Goal: Task Accomplishment & Management: Use online tool/utility

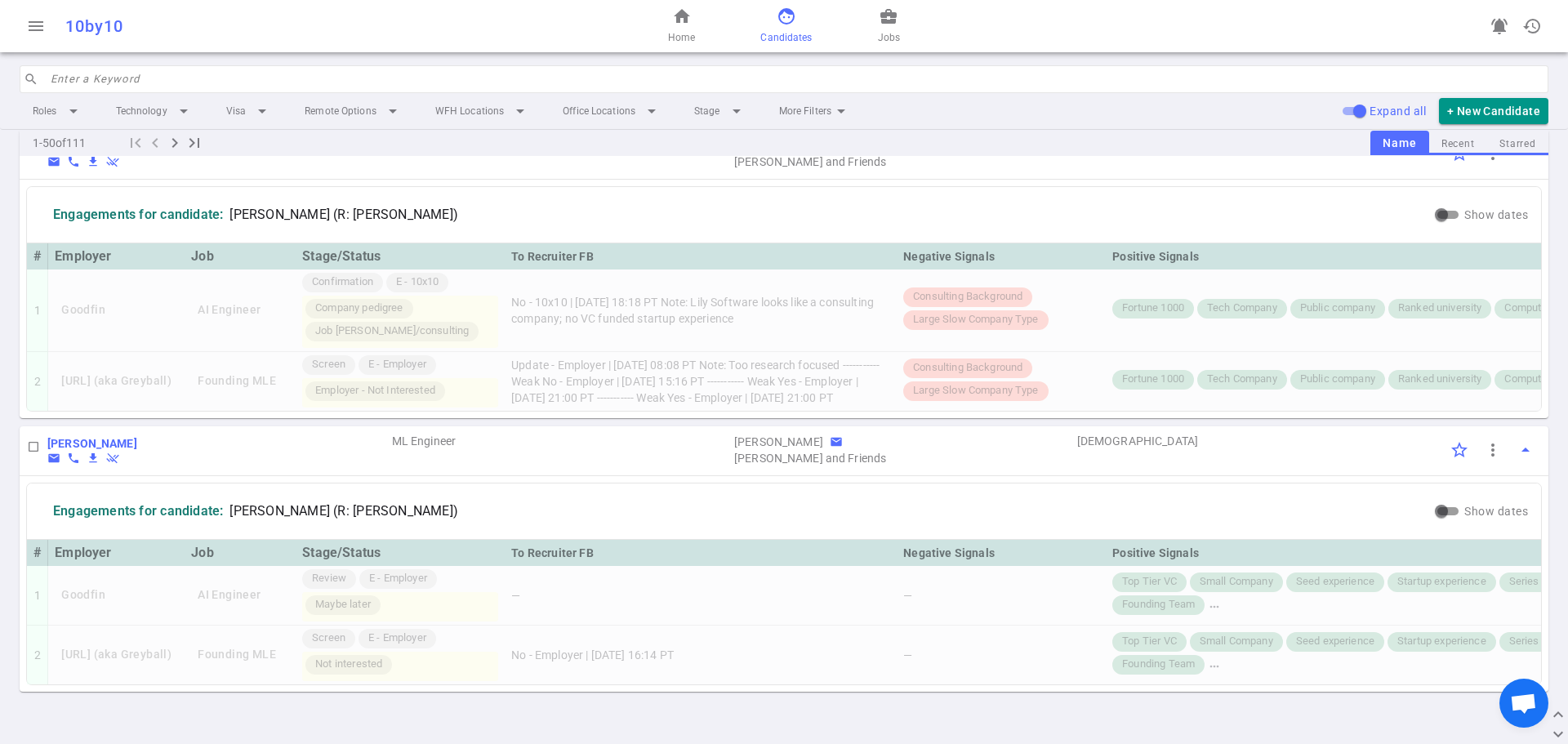
scroll to position [11749, 0]
click at [279, 82] on input "search" at bounding box center [795, 79] width 1488 height 26
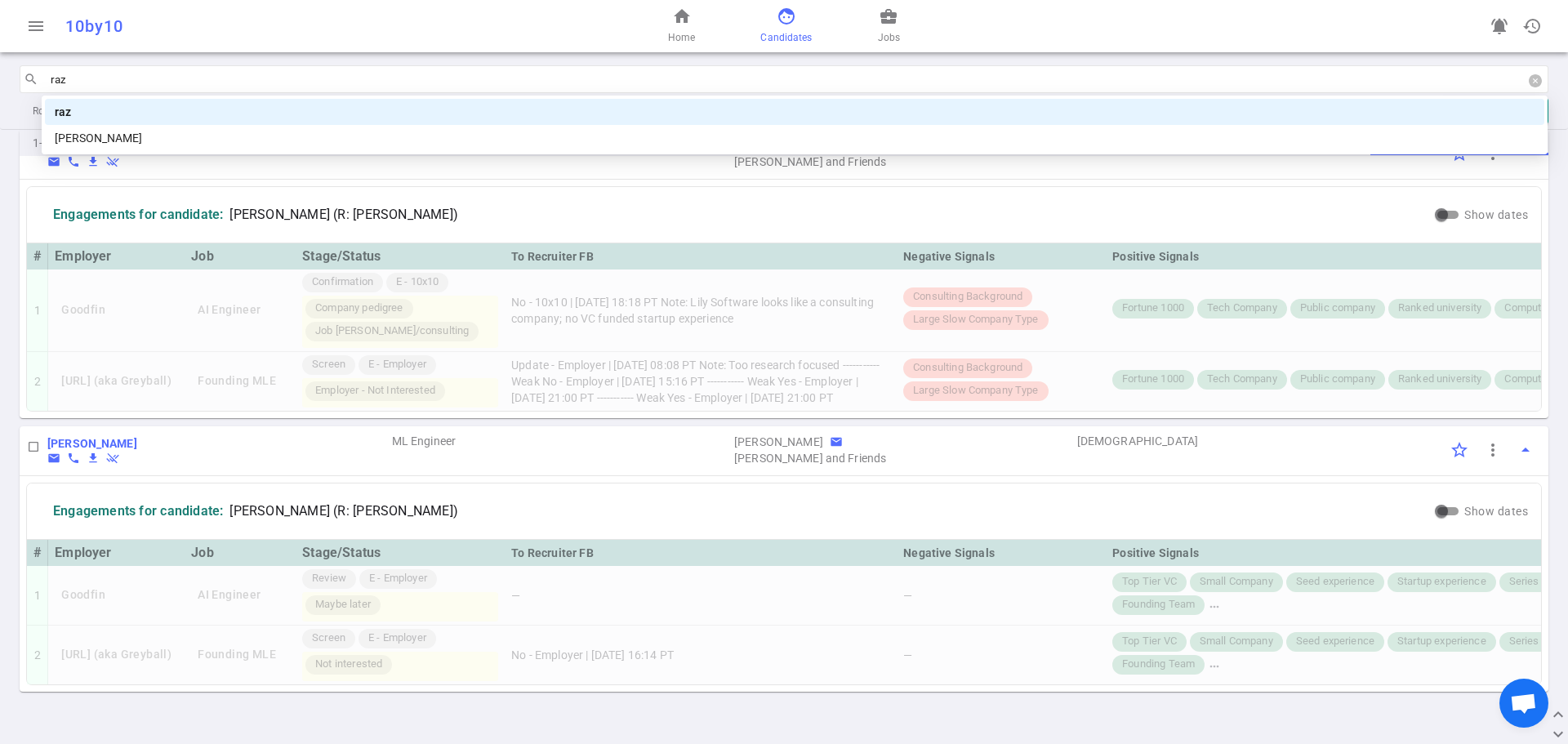
type input "razy"
click at [274, 122] on div "razy" at bounding box center [794, 111] width 1499 height 26
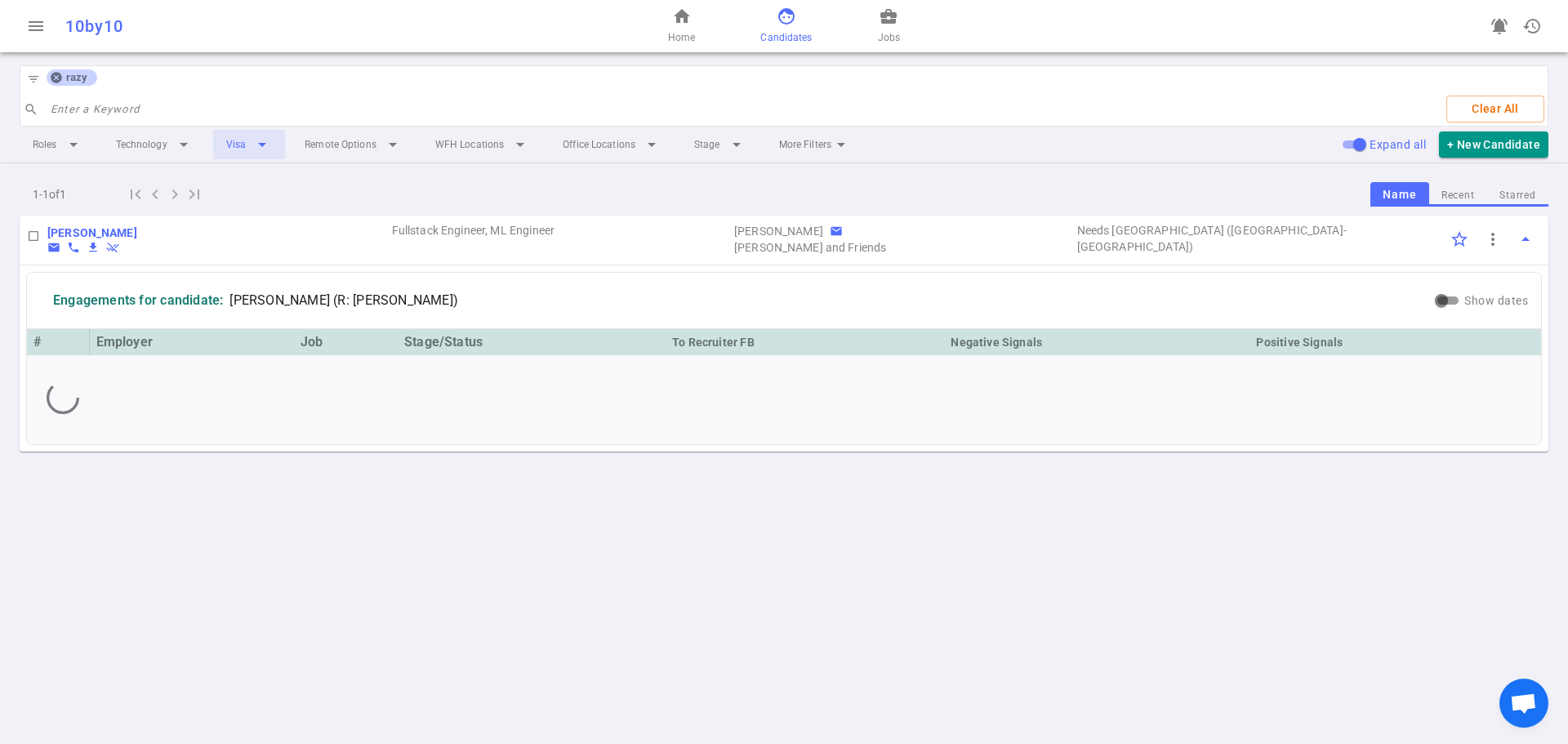
scroll to position [0, 0]
click at [269, 131] on li "Visa arrow_drop_down" at bounding box center [249, 144] width 72 height 30
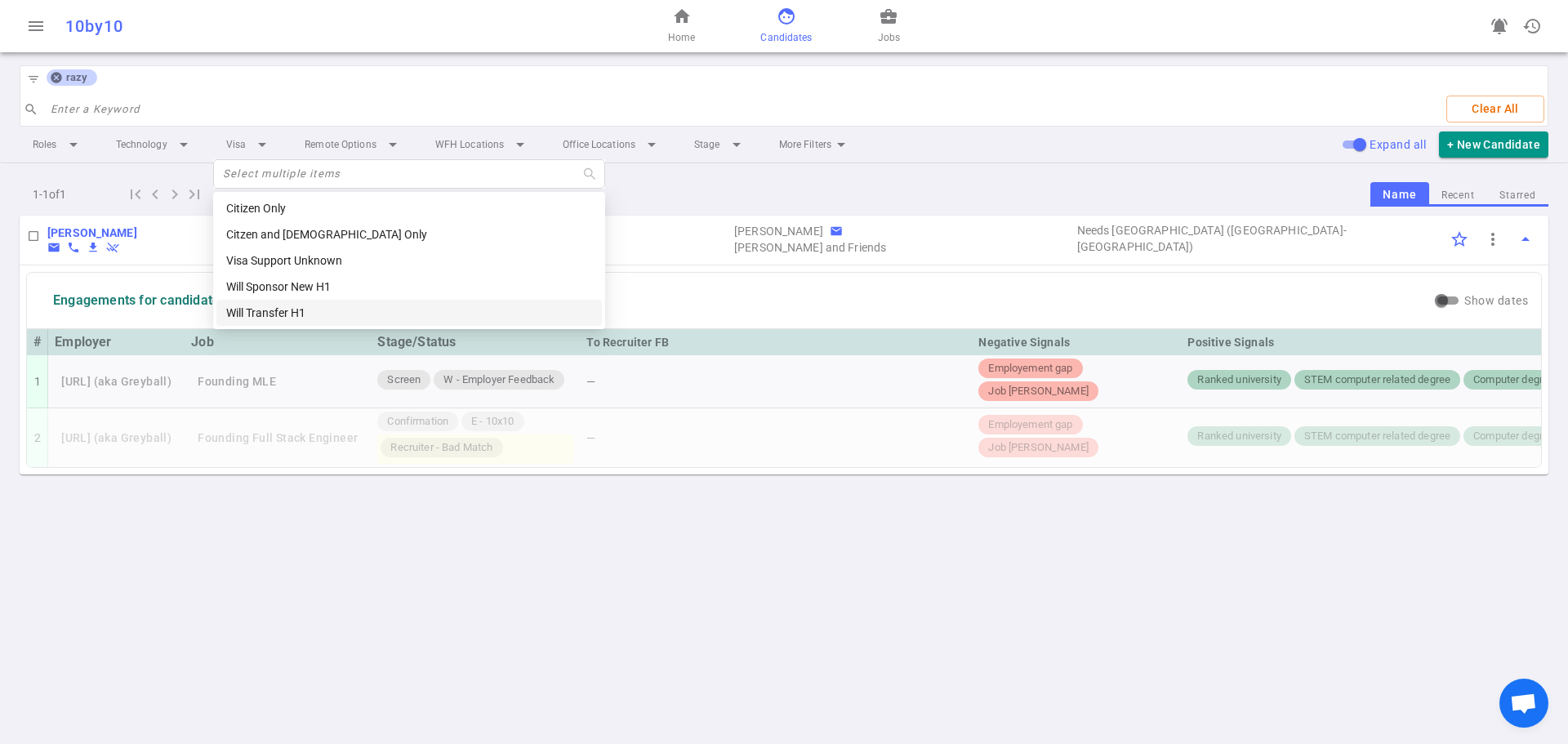
click at [285, 561] on div "menu 10by10 home Home face Candidates business_center Jobs notifications_active…" at bounding box center [784, 372] width 1568 height 744
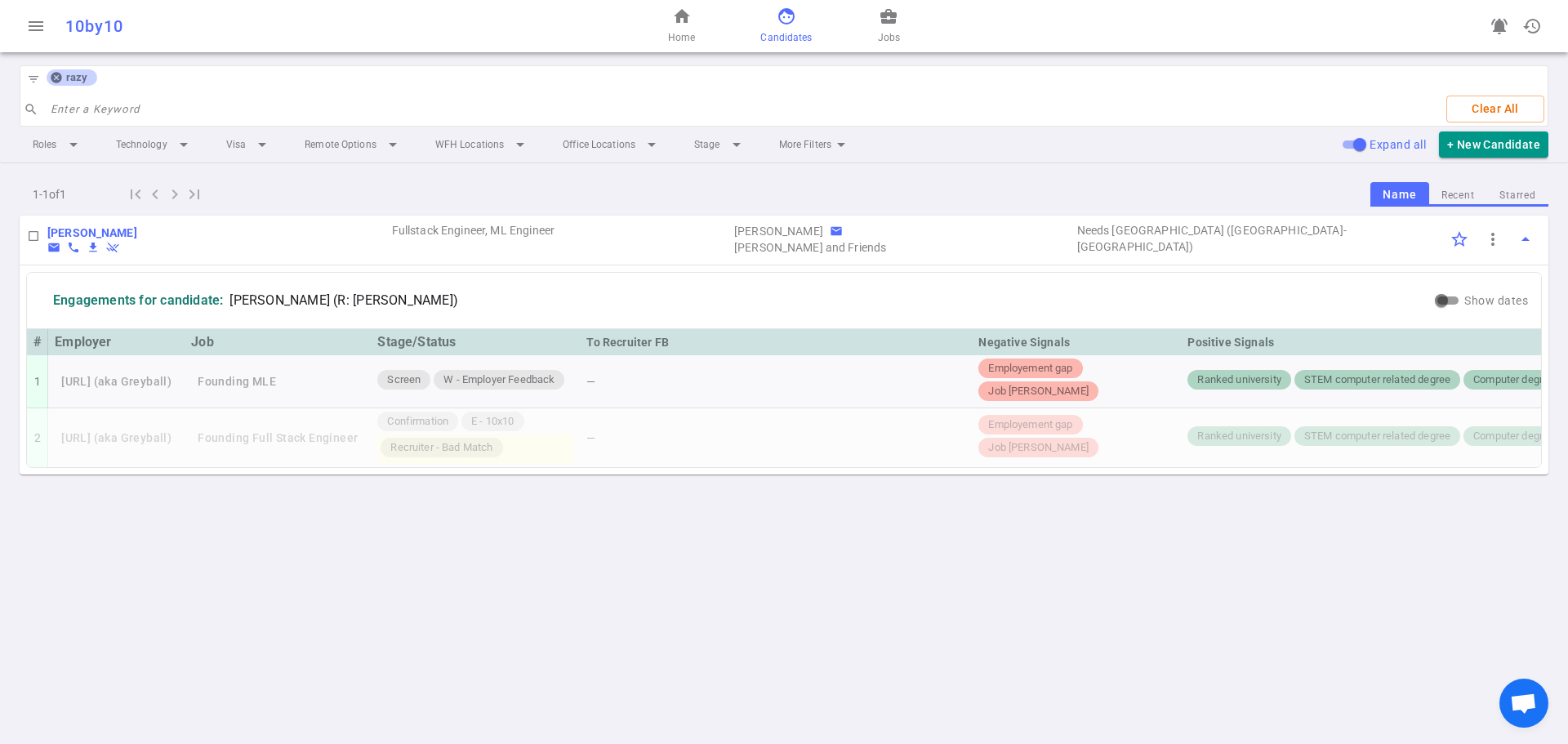
click at [59, 76] on icon at bounding box center [56, 78] width 10 height 10
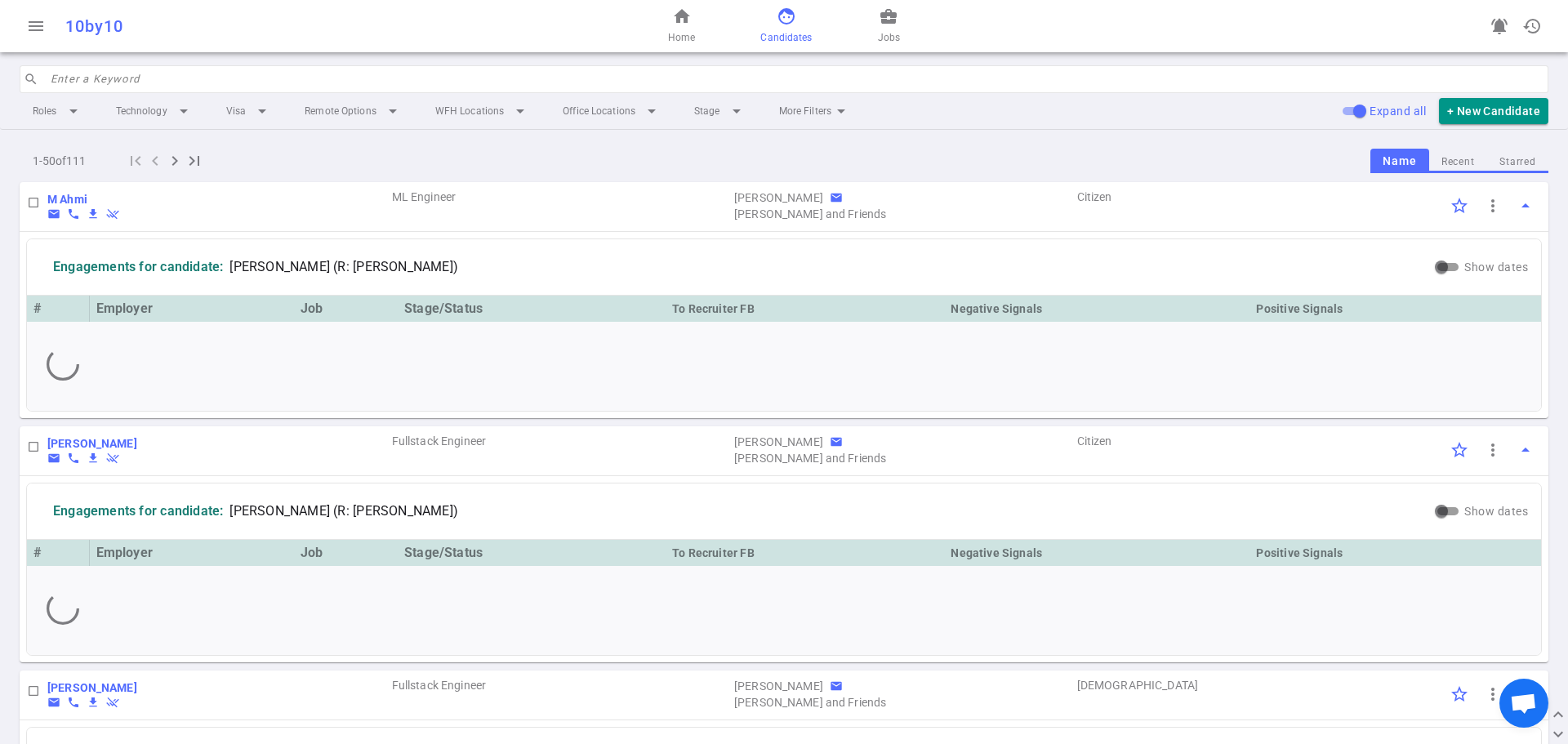
click at [82, 75] on input "search" at bounding box center [795, 79] width 1488 height 26
type input "eu"
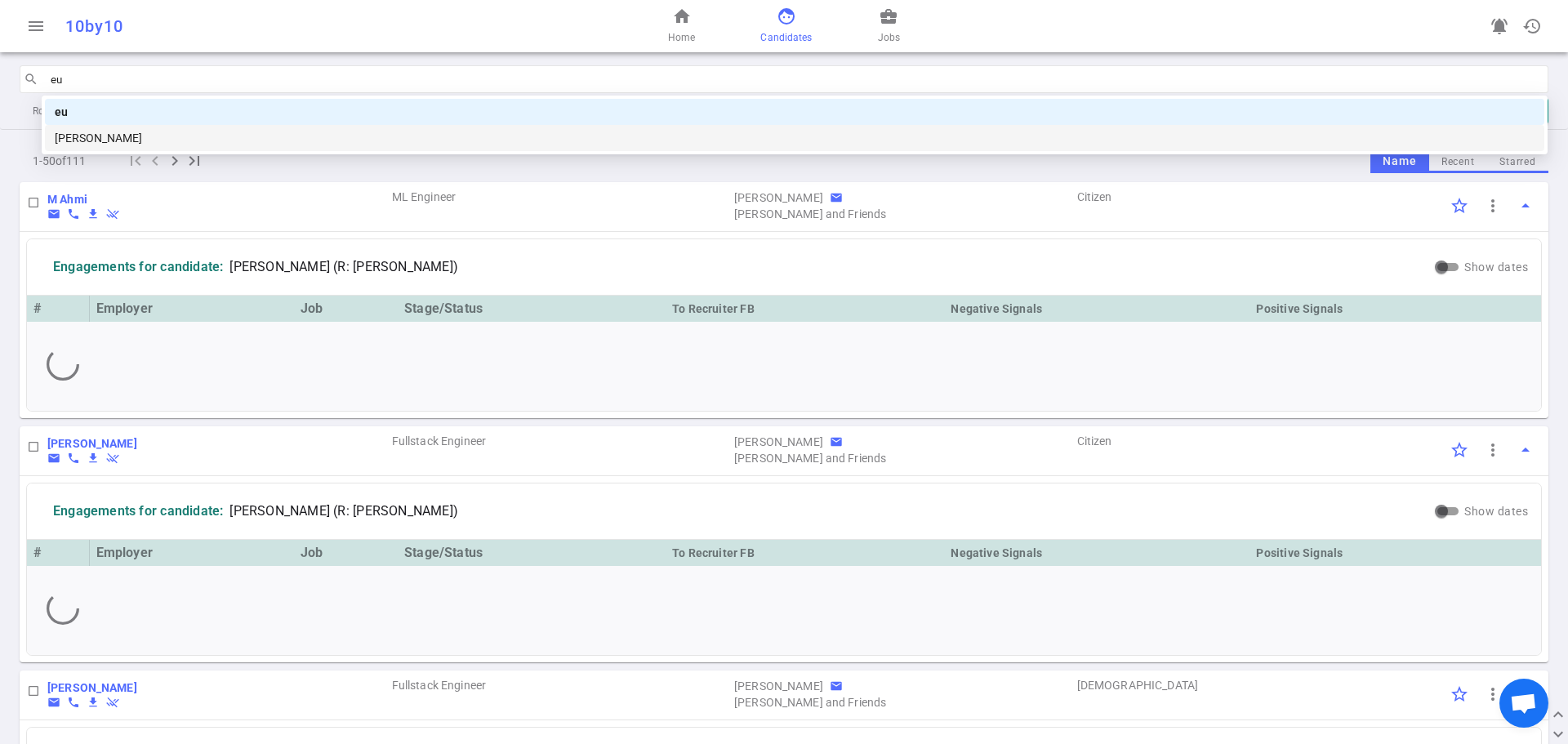
click at [76, 129] on div "[PERSON_NAME]" at bounding box center [794, 138] width 1480 height 18
